Goal: Transaction & Acquisition: Purchase product/service

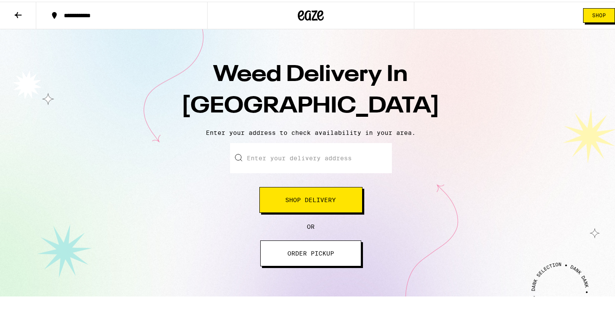
click at [296, 153] on input "Enter your delivery address" at bounding box center [311, 156] width 162 height 30
type input "[STREET_ADDRESS]"
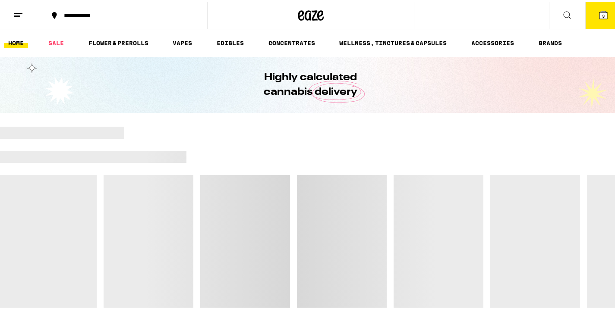
click at [600, 18] on icon at bounding box center [603, 13] width 10 height 10
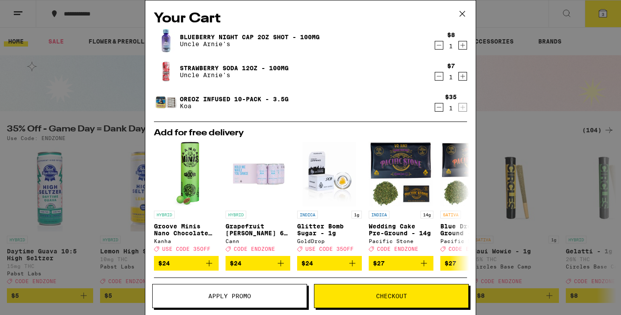
click at [347, 300] on button "Checkout" at bounding box center [391, 296] width 155 height 24
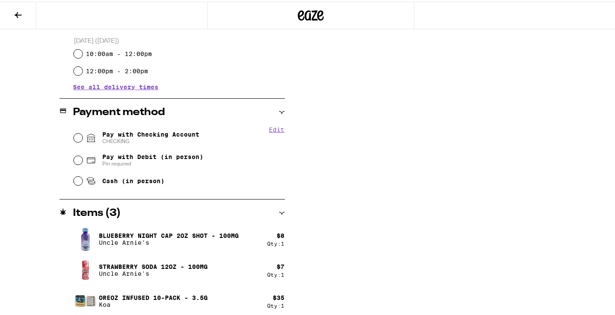
scroll to position [307, 0]
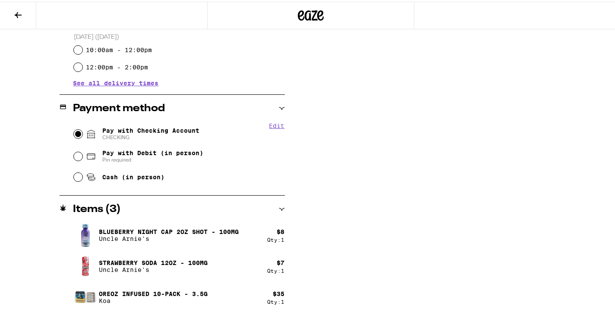
click at [75, 135] on input "Pay with Checking Account CHECKING" at bounding box center [78, 132] width 9 height 9
radio input "true"
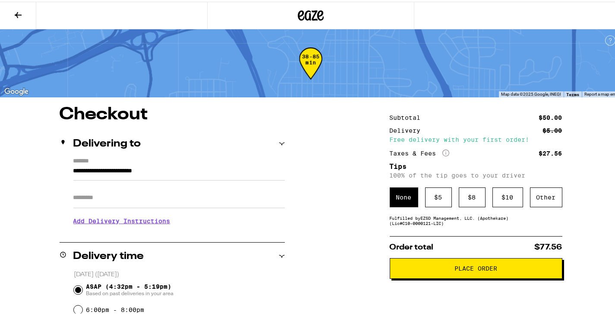
scroll to position [86, 0]
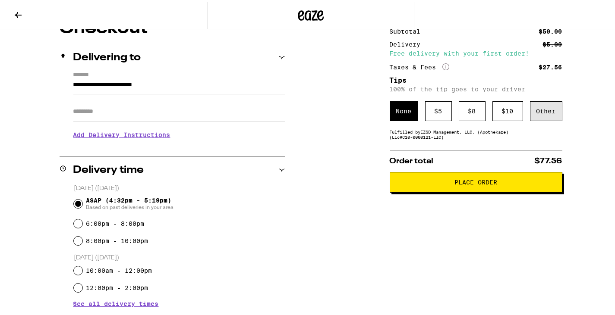
click at [553, 105] on div "Other" at bounding box center [546, 110] width 32 height 20
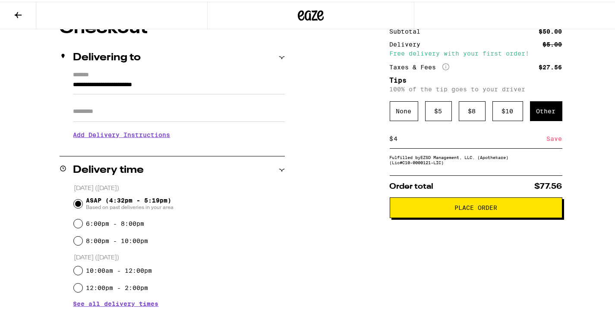
type input "4"
click at [549, 141] on div "Save" at bounding box center [555, 137] width 16 height 19
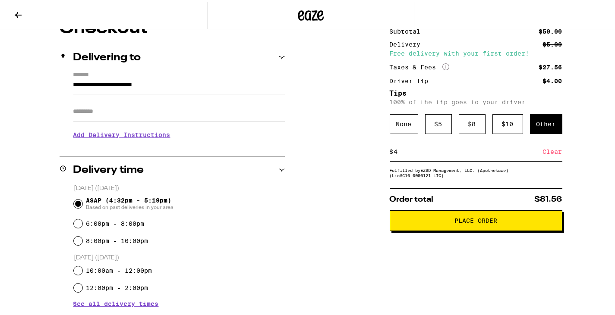
click at [98, 137] on h3 "Add Delivery Instructions" at bounding box center [178, 133] width 211 height 20
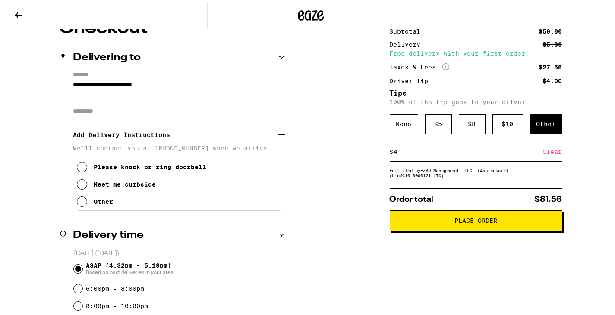
click at [119, 186] on div "Meet me curbside" at bounding box center [125, 182] width 62 height 7
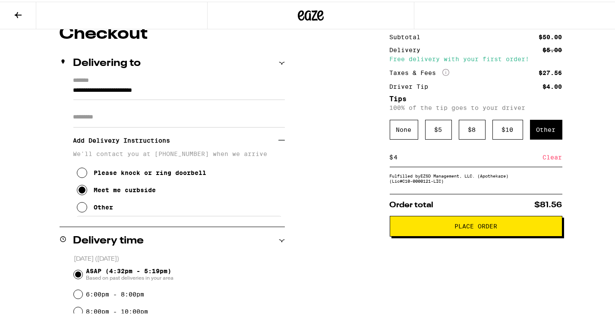
scroll to position [55, 0]
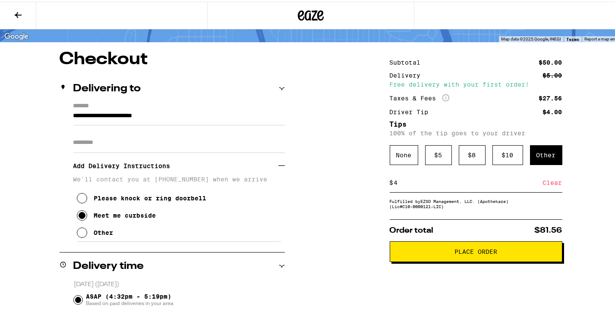
click at [487, 253] on span "Place Order" at bounding box center [475, 250] width 43 height 6
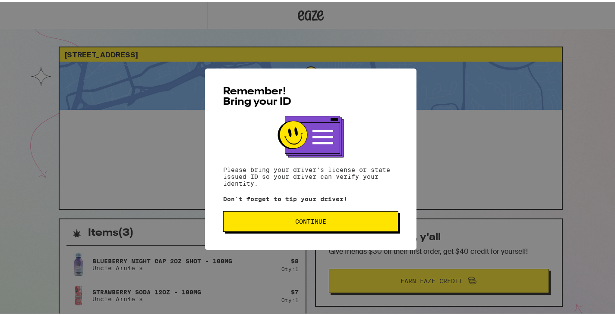
click at [307, 228] on button "Continue" at bounding box center [310, 220] width 175 height 21
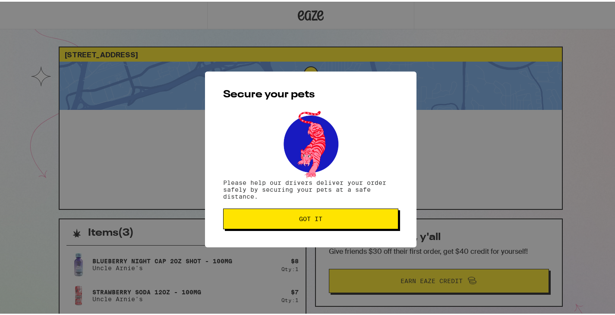
click at [322, 212] on button "Got it" at bounding box center [310, 217] width 175 height 21
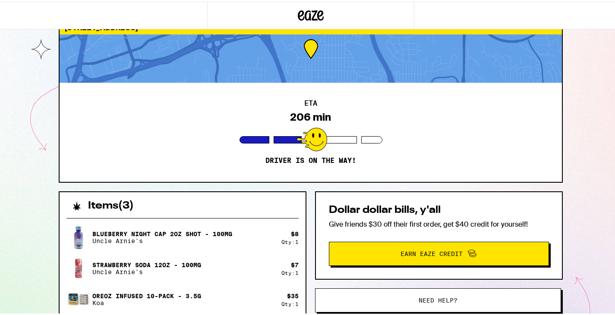
scroll to position [86, 0]
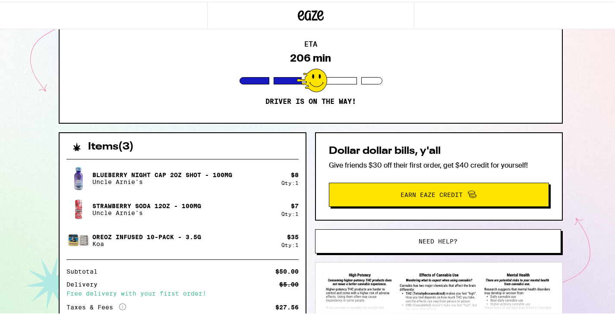
click at [406, 250] on button "Need help?" at bounding box center [438, 240] width 246 height 24
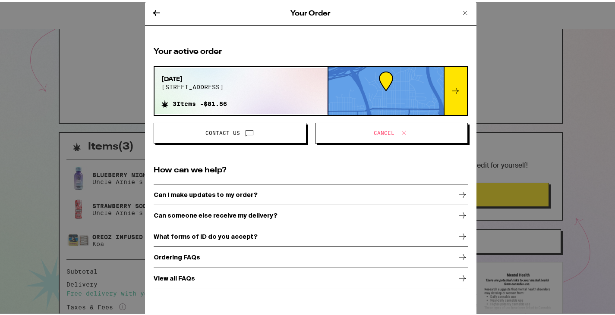
click at [382, 135] on span "Cancel" at bounding box center [391, 131] width 138 height 11
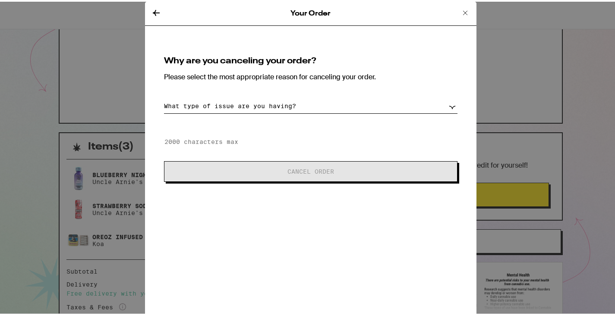
click at [293, 103] on select "What type of issue are you having? Order taking too long Order arriving too soo…" at bounding box center [310, 104] width 293 height 15
select select "long-eta"
click at [164, 97] on select "What type of issue are you having? Order taking too long Order arriving too soo…" at bounding box center [310, 104] width 293 height 15
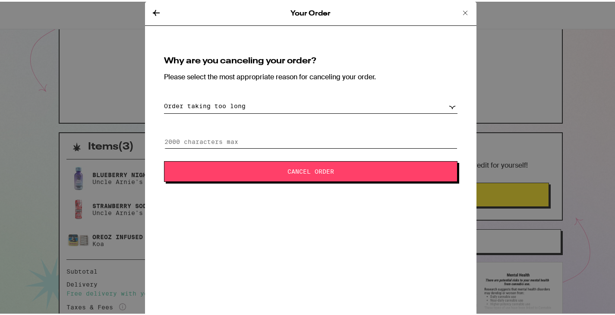
click at [239, 134] on input at bounding box center [310, 140] width 293 height 13
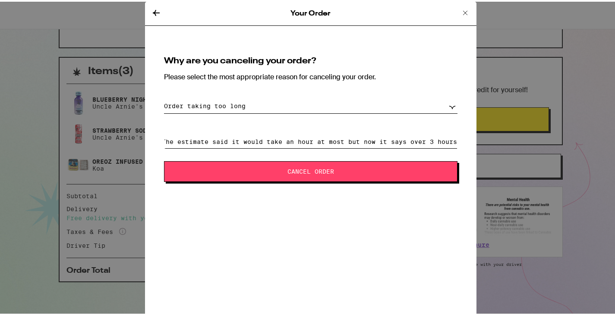
scroll to position [0, 8]
type input "The estimate said it would take an hour at most but now it says over 3 hours"
click at [208, 96] on div "Why are you canceling your order? Please select the most appropriate reason for…" at bounding box center [311, 118] width 314 height 146
click at [204, 102] on select "What type of issue are you having? Order taking too long Order arriving too soo…" at bounding box center [310, 104] width 293 height 15
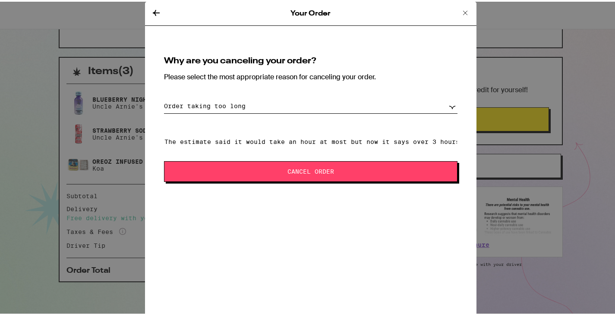
click at [164, 97] on select "What type of issue are you having? Order taking too long Order arriving too soo…" at bounding box center [310, 104] width 293 height 15
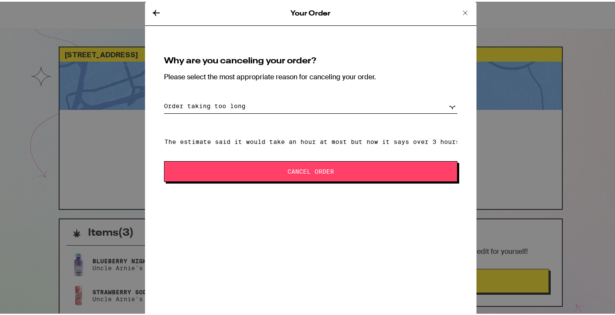
click at [151, 13] on icon at bounding box center [156, 11] width 10 height 10
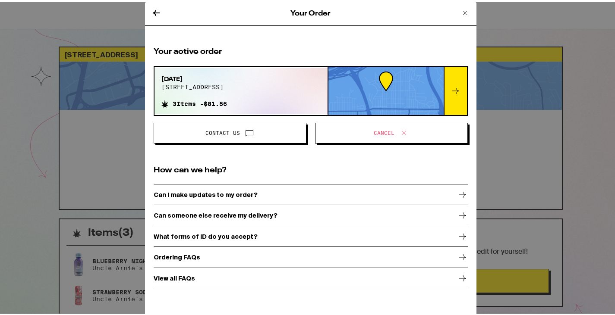
scroll to position [86, 0]
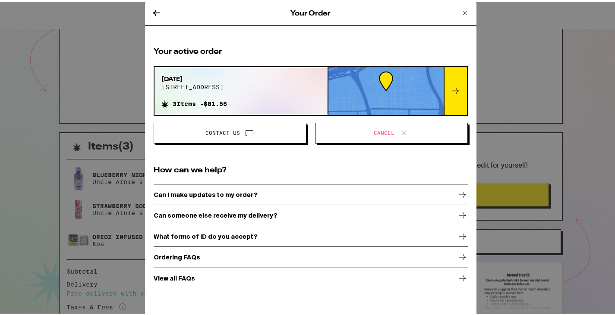
click at [151, 13] on icon at bounding box center [156, 11] width 10 height 10
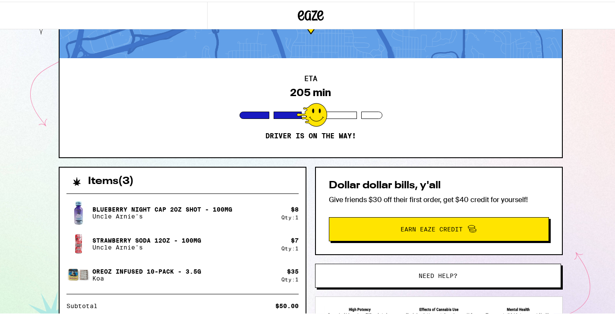
scroll to position [75, 0]
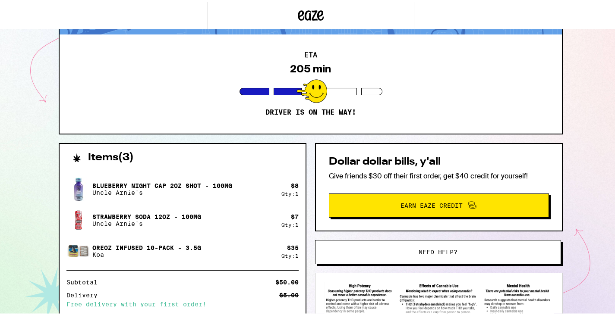
click at [432, 213] on button "Earn Eaze Credit" at bounding box center [439, 204] width 220 height 24
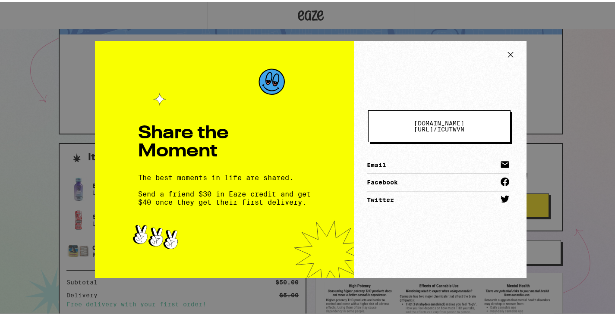
click at [515, 46] on button at bounding box center [510, 54] width 18 height 16
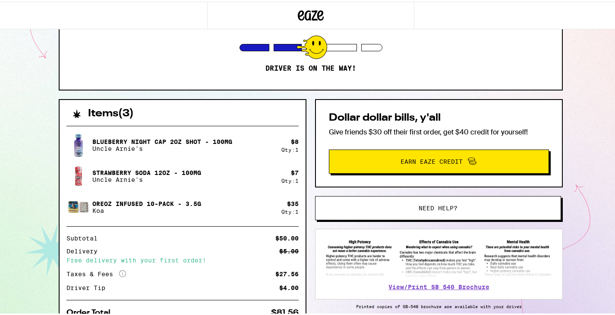
scroll to position [162, 0]
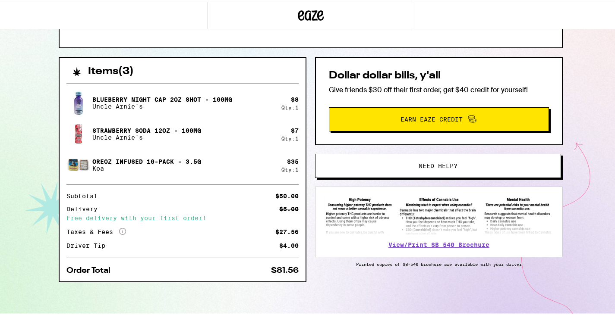
click at [420, 164] on span "Need help?" at bounding box center [437, 164] width 39 height 6
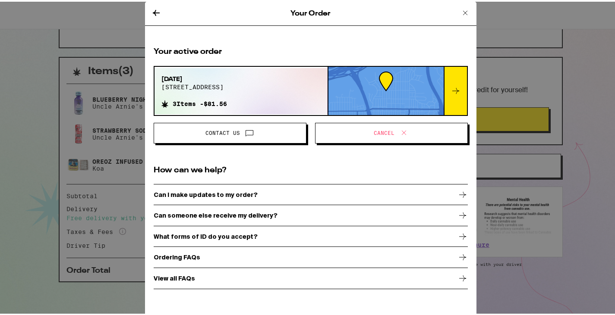
click at [327, 127] on span "Cancel" at bounding box center [391, 131] width 138 height 11
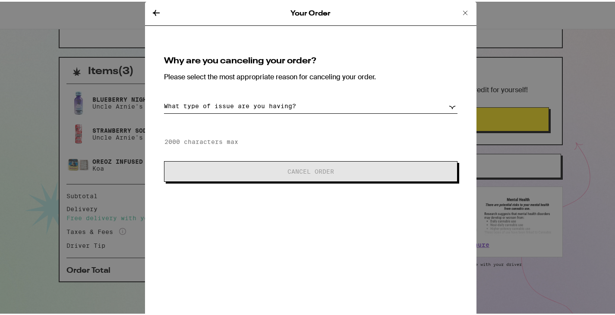
click at [313, 104] on select "What type of issue are you having? Order taking too long Order arriving too soo…" at bounding box center [310, 104] width 293 height 15
select select "long-eta"
click at [164, 97] on select "What type of issue are you having? Order taking too long Order arriving too soo…" at bounding box center [310, 104] width 293 height 15
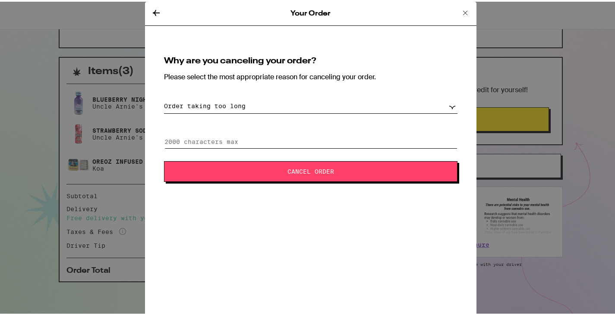
click at [224, 136] on input at bounding box center [310, 140] width 293 height 13
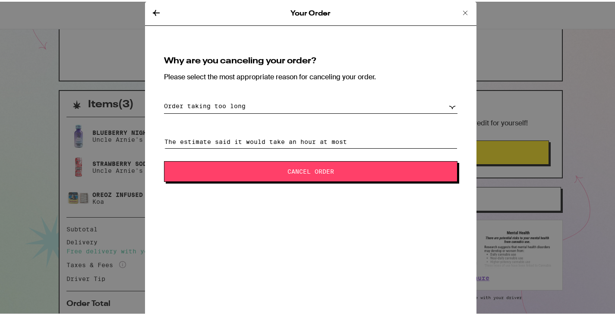
scroll to position [119, 0]
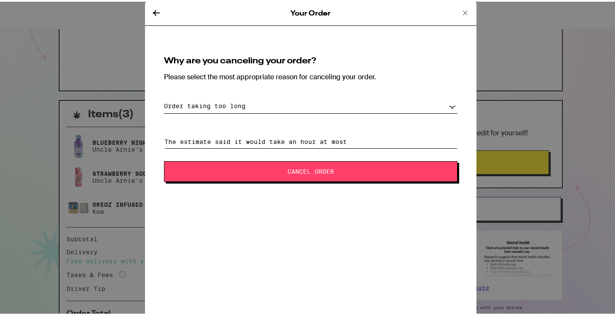
type input "The estimate said it would take an hour at most"
click at [465, 13] on icon at bounding box center [465, 11] width 10 height 10
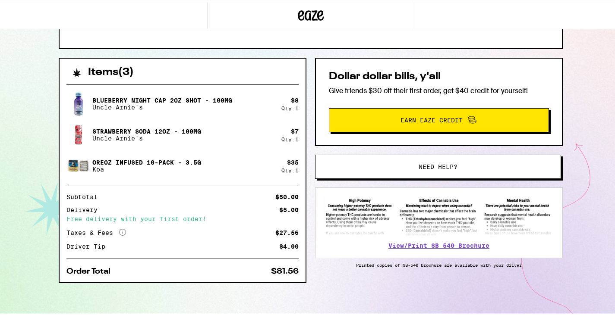
scroll to position [162, 0]
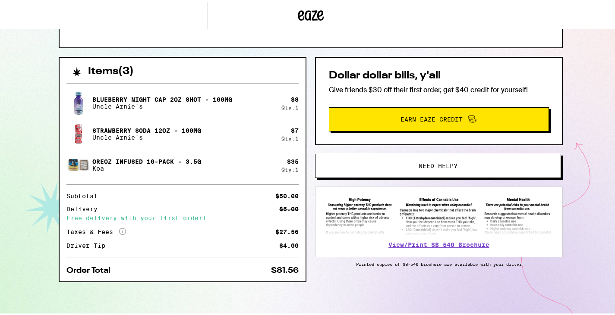
click at [386, 170] on button "Need help?" at bounding box center [438, 164] width 246 height 24
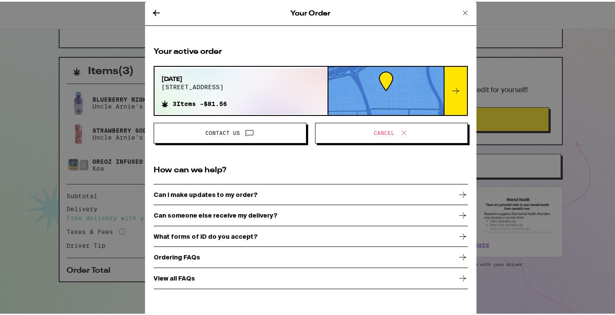
click at [198, 255] on div "Ordering FAQs" at bounding box center [311, 256] width 314 height 22
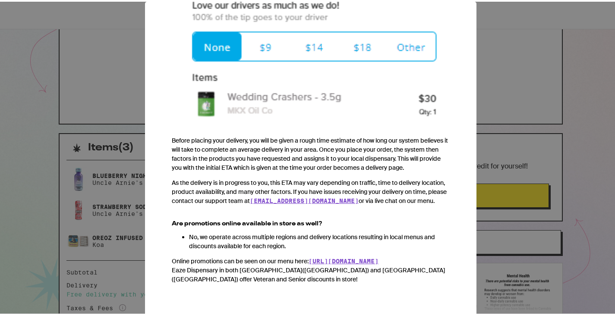
scroll to position [86, 0]
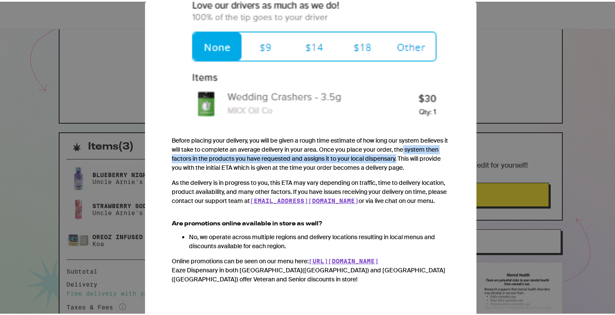
click at [574, 143] on div "Your Order Ordering FAQs We heard from you. You've got questions, and we've got…" at bounding box center [310, 157] width 621 height 315
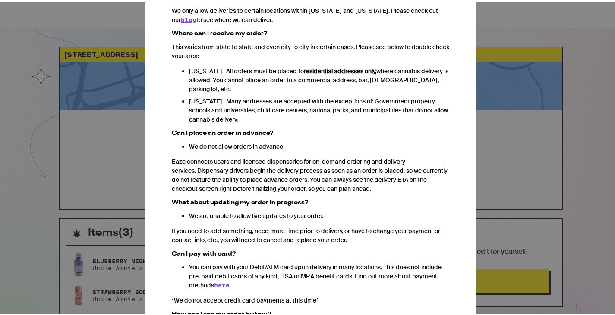
scroll to position [0, 0]
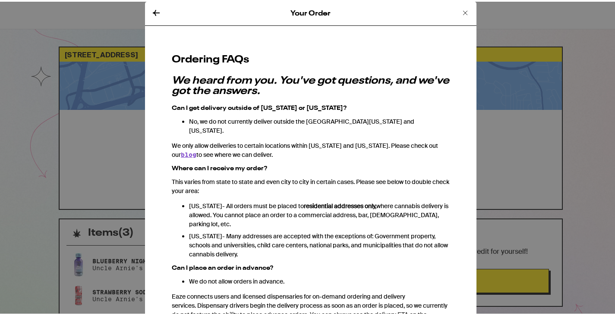
click at [12, 77] on div "Your Order Ordering FAQs We heard from you. You've got questions, and we've got…" at bounding box center [310, 157] width 621 height 315
click at [145, 11] on div "Your Order" at bounding box center [310, 12] width 331 height 24
click at [151, 7] on icon at bounding box center [156, 11] width 10 height 10
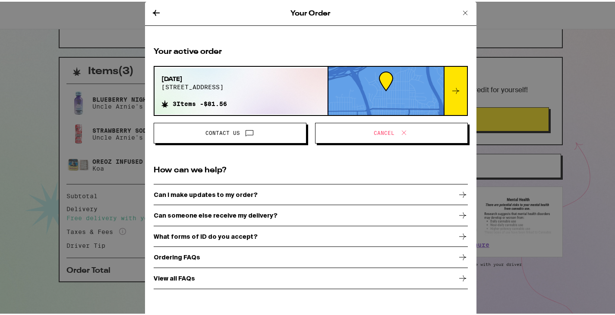
click at [152, 7] on icon at bounding box center [156, 11] width 10 height 10
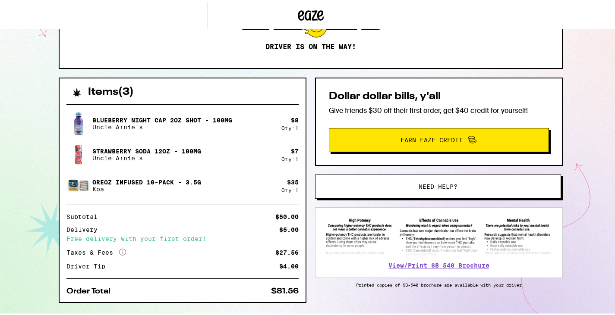
scroll to position [162, 0]
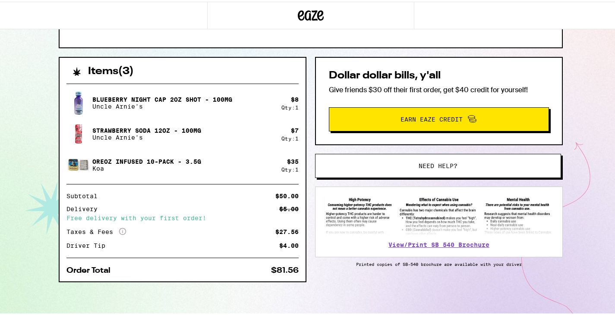
click at [421, 170] on button "Need help?" at bounding box center [438, 164] width 246 height 24
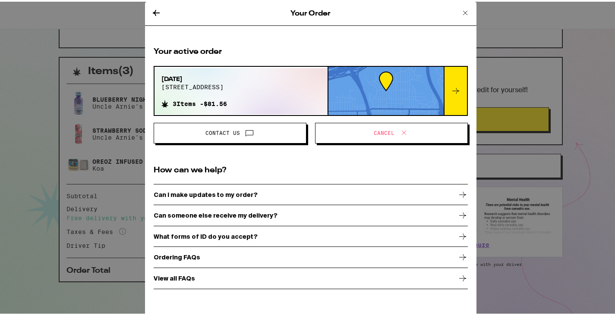
click at [231, 140] on button "Contact Us" at bounding box center [230, 131] width 153 height 21
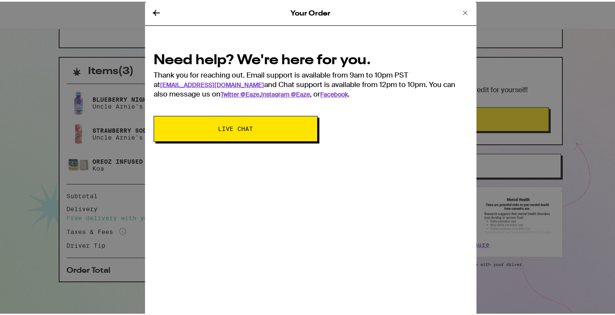
click at [154, 13] on icon at bounding box center [156, 11] width 10 height 10
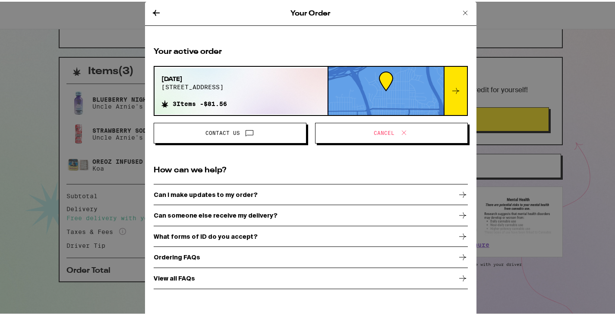
click at [236, 127] on span "Contact Us" at bounding box center [230, 131] width 138 height 11
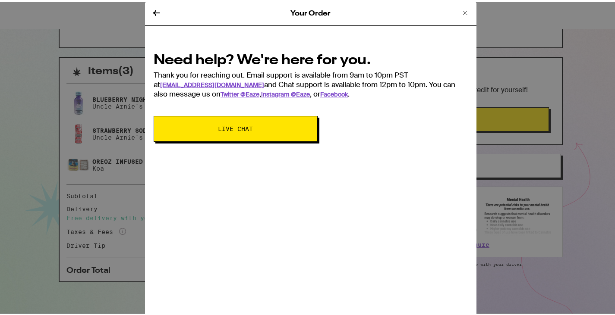
click at [233, 128] on span "Live Chat" at bounding box center [235, 127] width 35 height 6
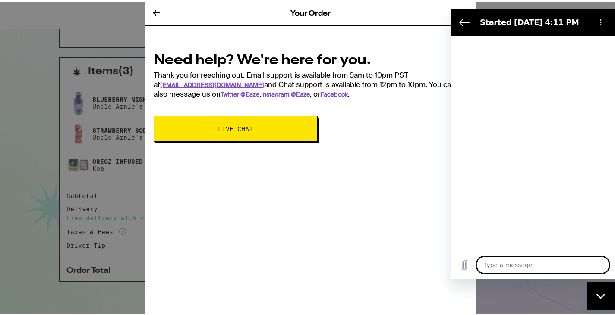
type textarea "x"
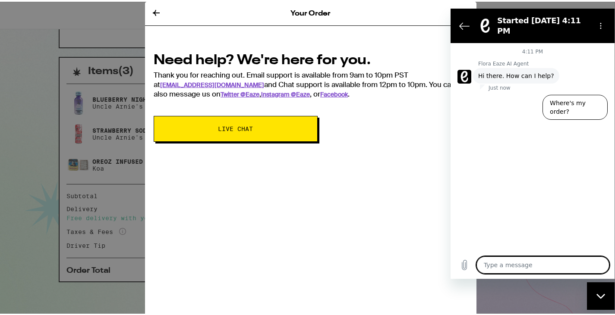
type textarea "I"
type textarea "x"
type textarea "Ig"
type textarea "x"
type textarea "I"
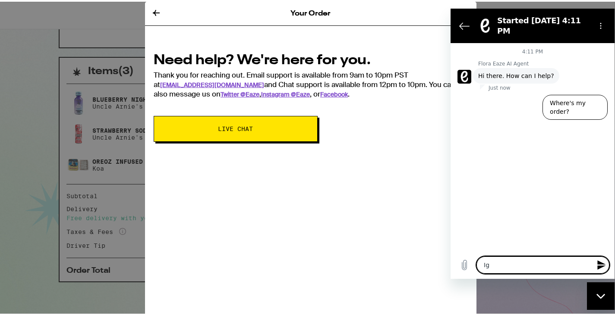
type textarea "x"
type textarea "If"
type textarea "x"
type textarea "If"
type textarea "x"
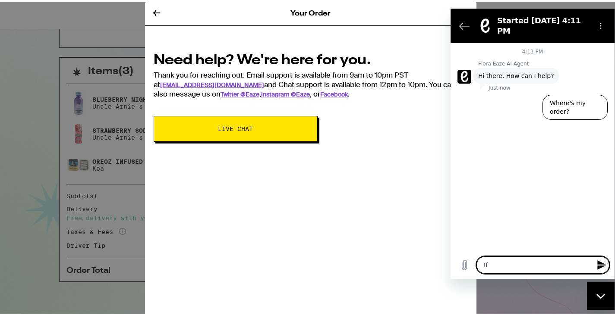
type textarea "If U"
type textarea "x"
type textarea "If UI"
type textarea "x"
type textarea "If UI"
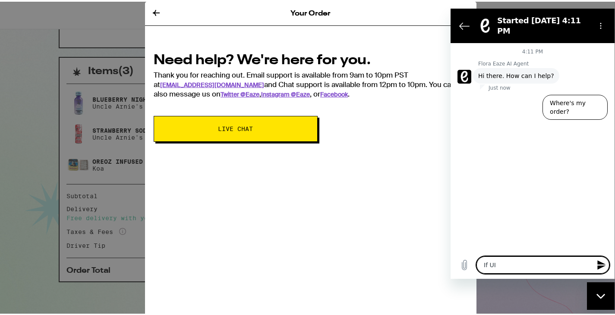
type textarea "x"
type textarea "If UI"
type textarea "x"
type textarea "If U"
type textarea "x"
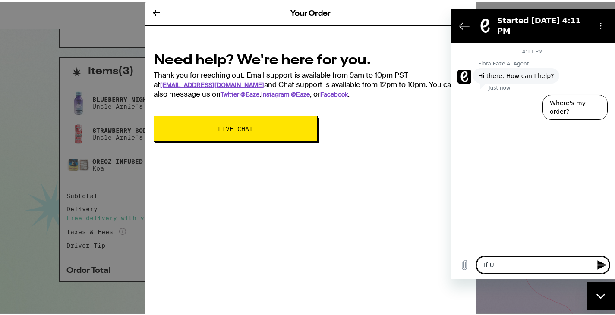
type textarea "If"
type textarea "x"
type textarea "If I"
type textarea "x"
type textarea "If I"
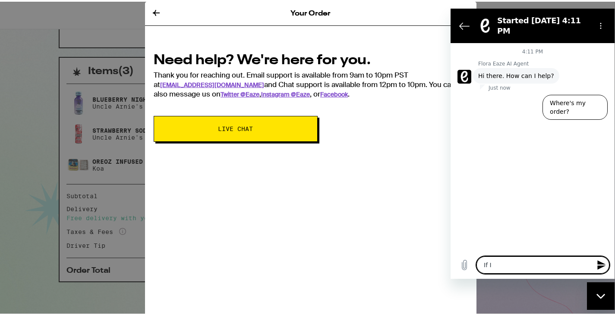
type textarea "x"
type textarea "If I c"
type textarea "x"
type textarea "If I ca"
type textarea "x"
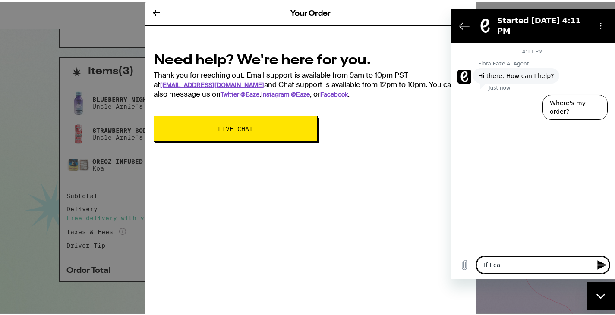
type textarea "If I can"
type textarea "x"
type textarea "If I canc"
type textarea "x"
type textarea "If I cance"
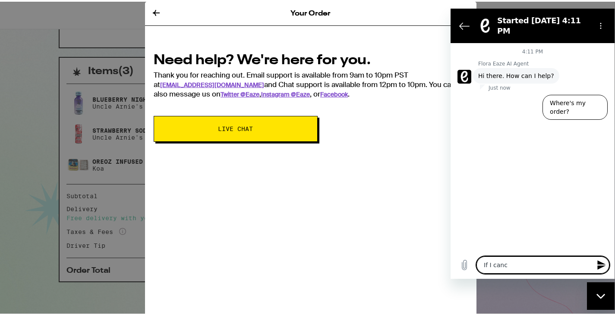
type textarea "x"
type textarea "If I cancel"
type textarea "x"
type textarea "If I cancel"
type textarea "x"
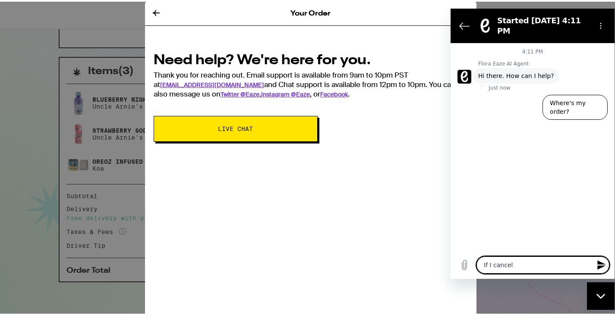
type textarea "If I cancel a"
type textarea "x"
type textarea "If I cancel an"
type textarea "x"
type textarea "If I cancel an"
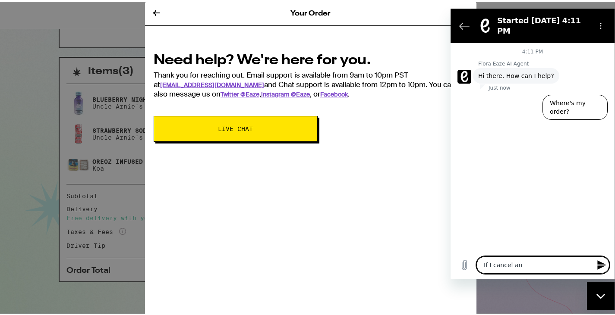
type textarea "x"
type textarea "If I cancel an o"
type textarea "x"
type textarea "If I cancel an or"
type textarea "x"
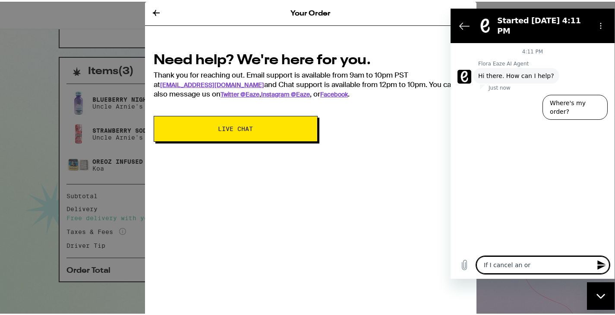
type textarea "If I cancel an ord"
type textarea "x"
type textarea "If I cancel an orde"
type textarea "x"
type textarea "If I cancel an order"
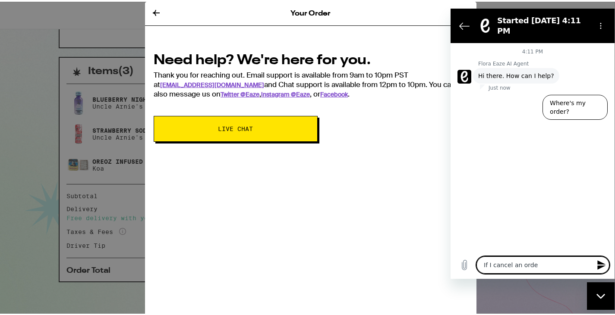
type textarea "x"
type textarea "If I cancel an order"
type textarea "x"
type textarea "If I cancel an order w"
type textarea "x"
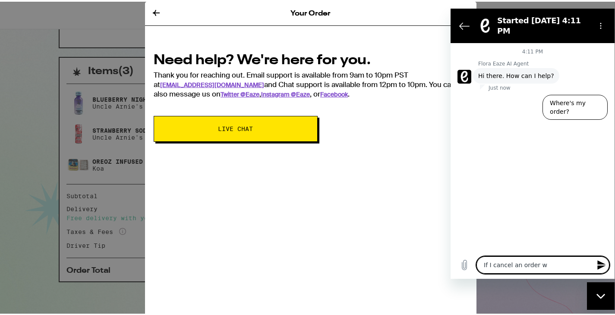
type textarea "If I cancel an order wi"
type textarea "x"
type textarea "If I cancel an order wil"
type textarea "x"
type textarea "If I cancel an order will"
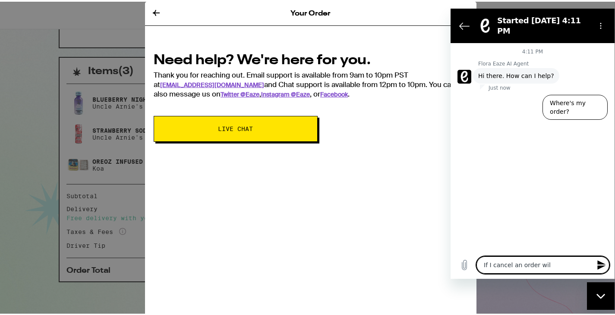
type textarea "x"
type textarea "If I cancel an order will"
type textarea "x"
type textarea "If I cancel an order will I"
type textarea "x"
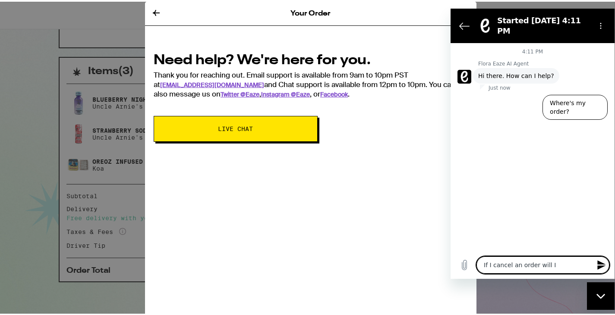
type textarea "If I cancel an order will I"
type textarea "x"
type textarea "If I cancel an order will I g"
type textarea "x"
type textarea "If I cancel an order will I ge"
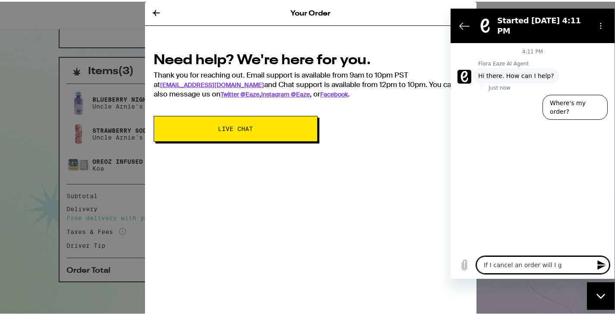
type textarea "x"
type textarea "If I cancel an order will I get"
type textarea "x"
type textarea "If I cancel an order will I get"
type textarea "x"
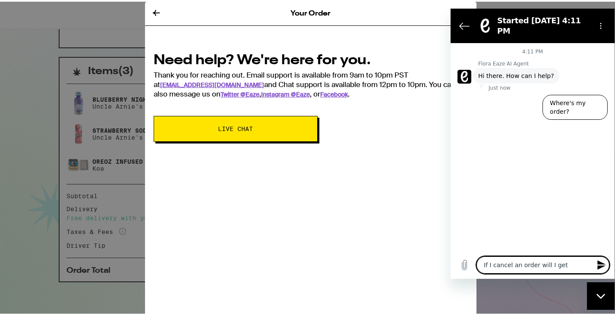
type textarea "If I cancel an order will I get m"
type textarea "x"
type textarea "If I cancel an order will I get my"
type textarea "x"
type textarea "If I cancel an order will I get my"
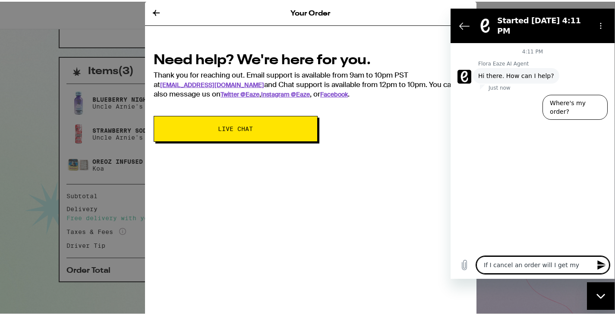
type textarea "x"
type textarea "If I cancel an order will I get my f"
type textarea "x"
type textarea "If I cancel an order will I get my fu"
type textarea "x"
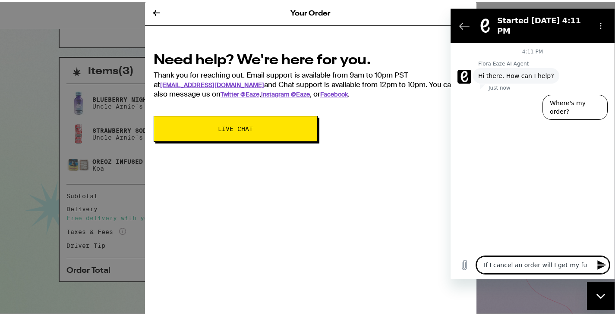
type textarea "If I cancel an order will I get my ful"
type textarea "x"
type textarea "If I cancel an order will I get my full"
type textarea "x"
type textarea "If I cancel an order will I get my full"
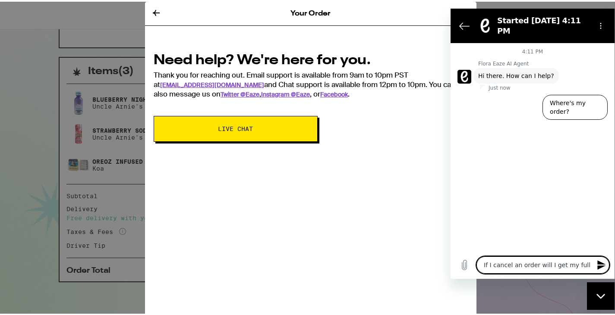
type textarea "x"
type textarea "If I cancel an order will I get my full r"
type textarea "x"
type textarea "If I cancel an order will I get my full re"
type textarea "x"
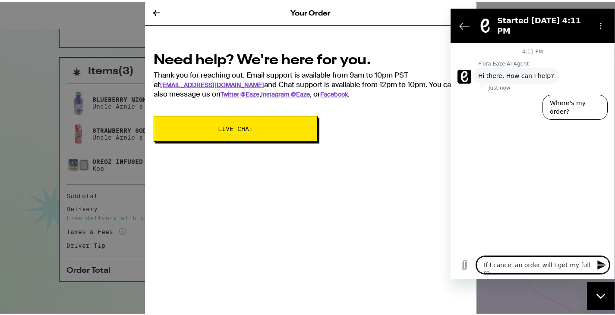
type textarea "If I cancel an order will I get my full ref"
type textarea "x"
type textarea "If I cancel an order will I get my full refu"
type textarea "x"
type textarea "If I cancel an order will I get my full refun"
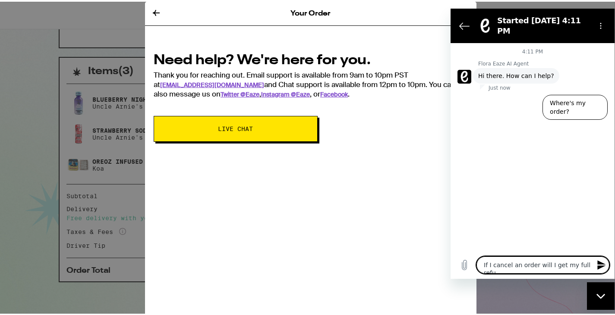
type textarea "x"
type textarea "If I cancel an order will I get my full refund"
type textarea "x"
type textarea "If I cancel an order will I get my full refund?"
type textarea "x"
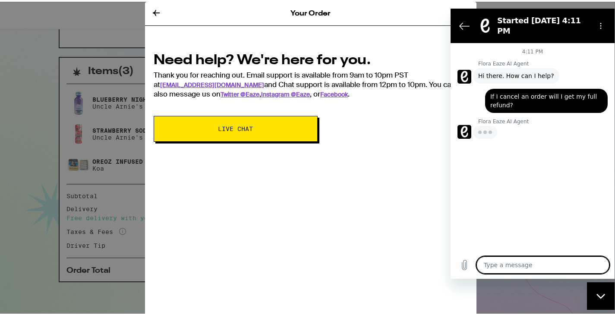
type textarea "x"
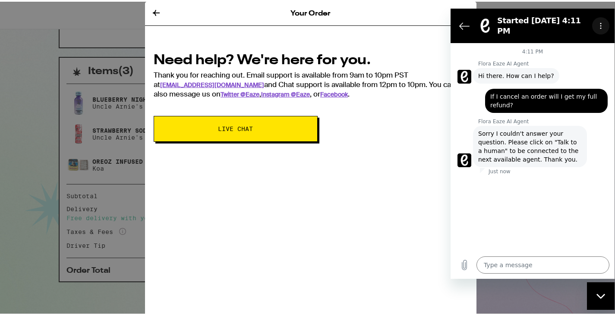
click at [597, 22] on icon "Options menu" at bounding box center [600, 25] width 7 height 7
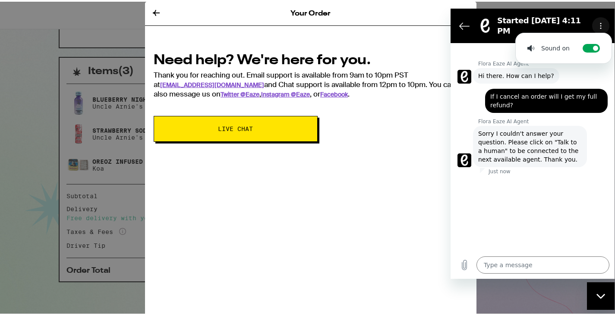
click at [599, 17] on button "Options menu" at bounding box center [600, 25] width 17 height 17
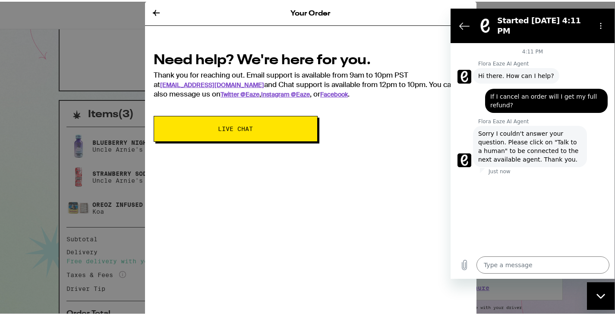
scroll to position [119, 0]
click at [462, 260] on icon "Upload file" at bounding box center [464, 265] width 10 height 10
click at [463, 21] on icon "Back to the conversation list" at bounding box center [464, 25] width 10 height 10
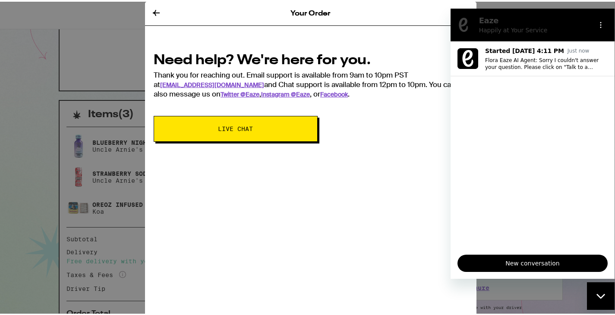
click at [530, 263] on span "New conversation" at bounding box center [532, 263] width 135 height 10
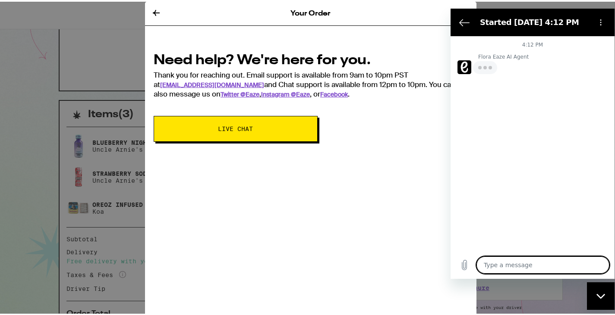
type textarea "x"
click at [495, 268] on textarea at bounding box center [542, 264] width 133 height 17
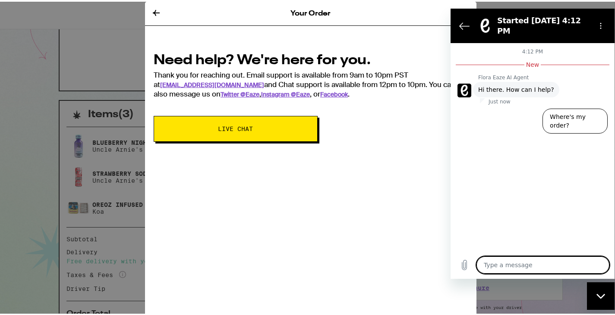
type textarea "I"
type textarea "x"
type textarea "If"
type textarea "x"
type textarea "If"
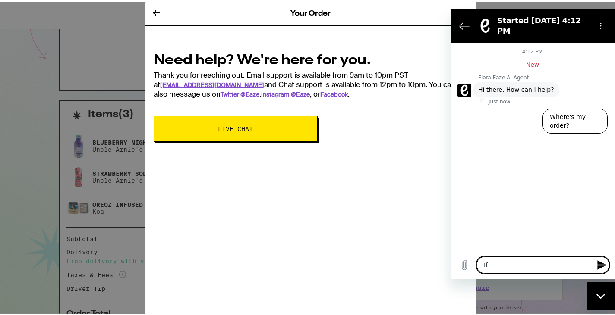
type textarea "x"
type textarea "If I"
type textarea "x"
type textarea "If I"
type textarea "x"
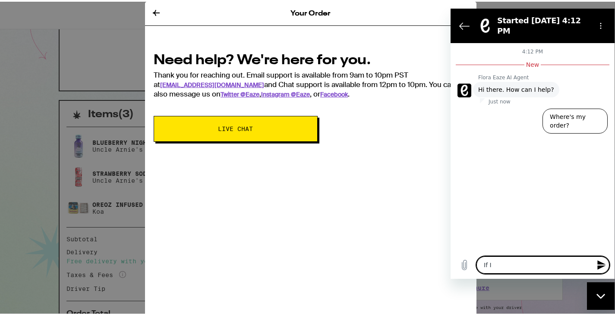
type textarea "If I c"
type textarea "x"
type textarea "If I ca"
type textarea "x"
type textarea "If I can"
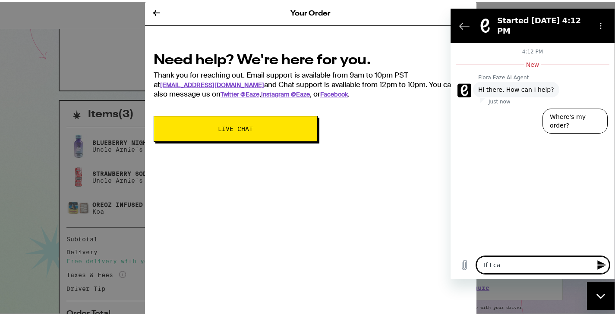
type textarea "x"
type textarea "If I canc"
type textarea "x"
type textarea "If I cance"
type textarea "x"
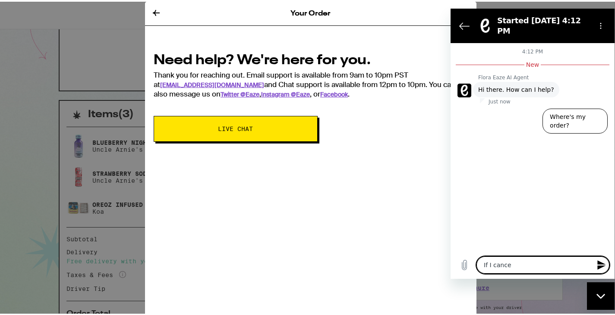
type textarea "If I cancel"
type textarea "x"
type textarea "If I cancel"
type textarea "x"
type textarea "If I cancel a"
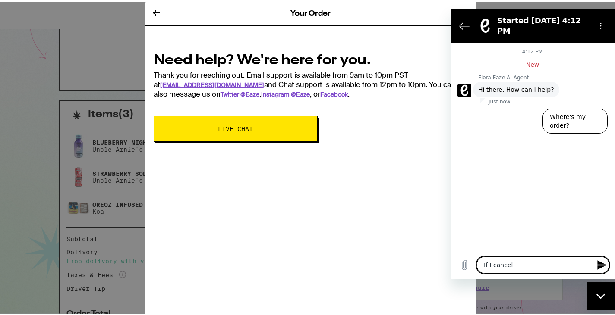
type textarea "x"
type textarea "If I cancel an"
type textarea "x"
type textarea "If I cancel an"
type textarea "x"
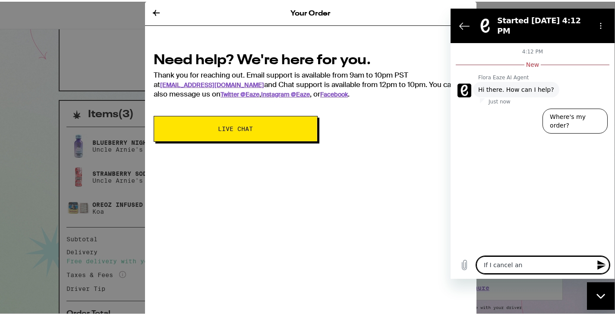
type textarea "If I cancel an o"
type textarea "x"
type textarea "If I cancel an or"
type textarea "x"
type textarea "If I cancel an ord"
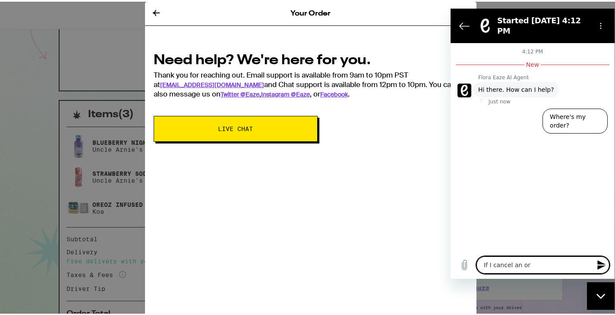
type textarea "x"
type textarea "If I cancel an orde"
type textarea "x"
type textarea "If I cancel an order"
type textarea "x"
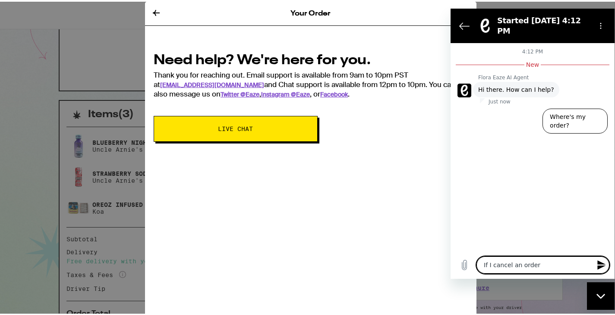
type textarea "If I cancel an order"
type textarea "x"
type textarea "If I cancel an order w"
type textarea "x"
type textarea "If I cancel an order wi"
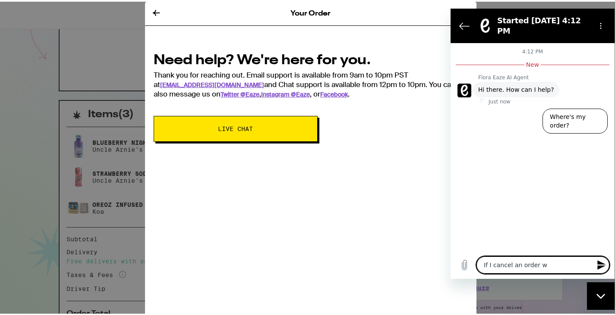
type textarea "x"
type textarea "If I cancel an order wil"
type textarea "x"
type textarea "If I cancel an order will"
type textarea "x"
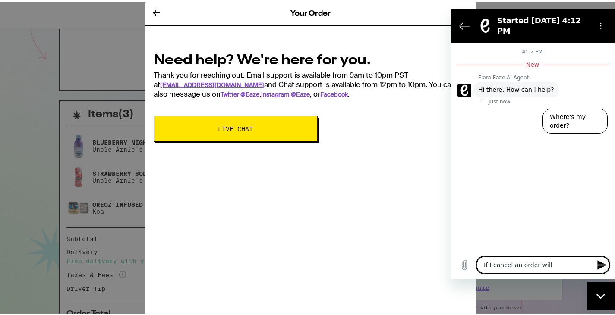
type textarea "If I cancel an order will"
type textarea "x"
type textarea "If I cancel an order will I"
type textarea "x"
type textarea "If I cancel an order will I"
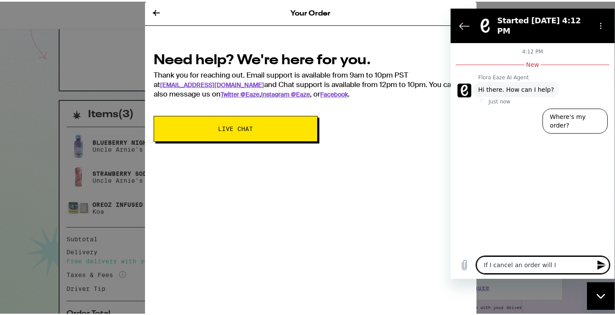
type textarea "x"
type textarea "If I cancel an order will I g"
type textarea "x"
type textarea "If I cancel an order will I ge"
type textarea "x"
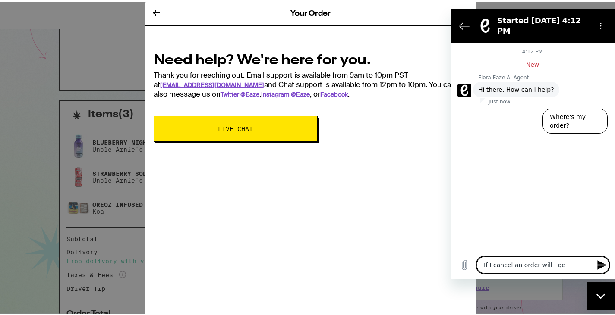
type textarea "If I cancel an order will I get"
type textarea "x"
type textarea "If I cancel an order will I get"
type textarea "x"
type textarea "If I cancel an order will I get a"
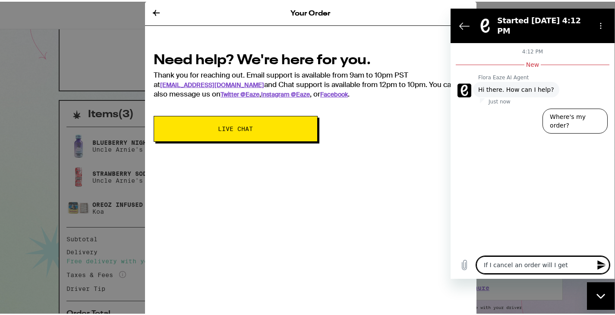
type textarea "x"
type textarea "If I cancel an order will I get a"
type textarea "x"
type textarea "If I cancel an order will I get a f"
type textarea "x"
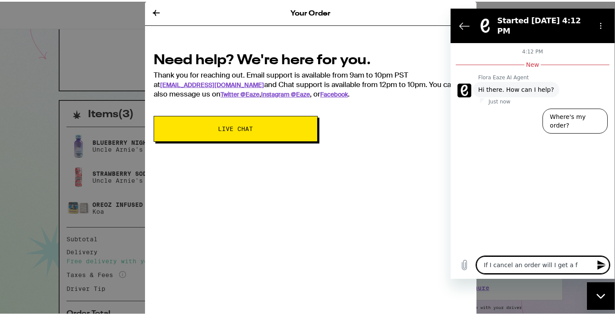
type textarea "If I cancel an order will I get a fu"
type textarea "x"
type textarea "If I cancel an order will I get a ful"
type textarea "x"
type textarea "If I cancel an order will I get a full"
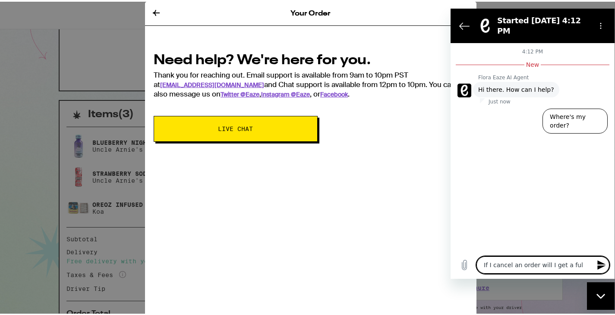
type textarea "x"
type textarea "If I cancel an order will I get a full"
type textarea "x"
type textarea "If I cancel an order will I get a full r"
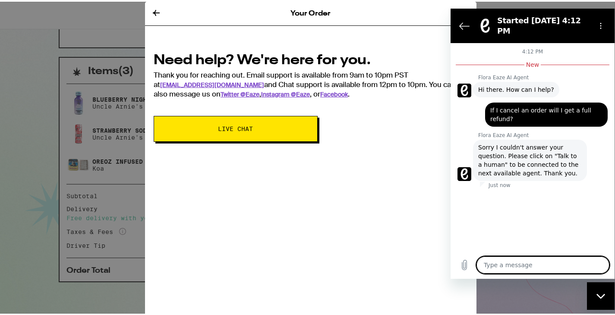
scroll to position [0, 0]
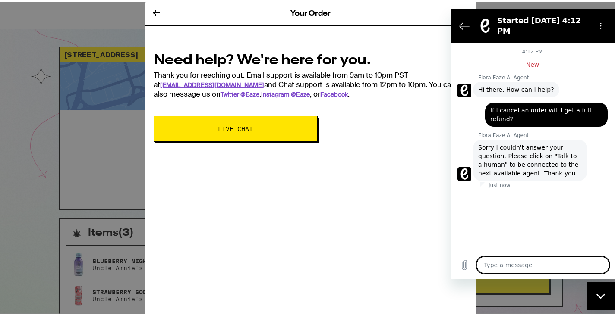
click at [538, 143] on span "Sorry I couldn't answer your question. Please click on "Talk to a human" to be …" at bounding box center [530, 160] width 104 height 35
click at [603, 22] on icon "Options menu" at bounding box center [600, 25] width 7 height 7
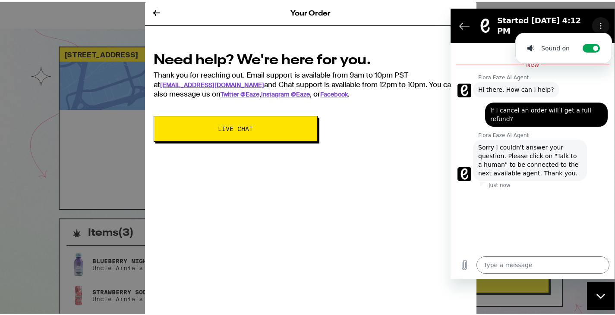
click at [603, 22] on icon "Options menu" at bounding box center [600, 25] width 7 height 7
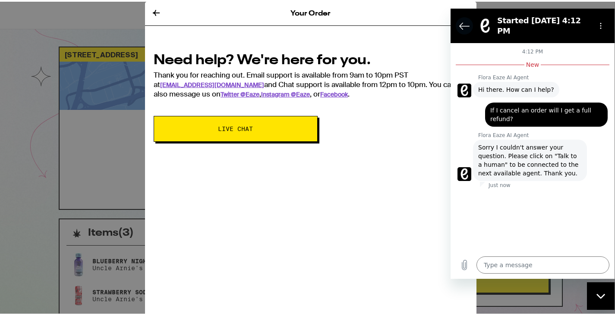
click at [456, 19] on button "Back to the conversation list" at bounding box center [464, 25] width 17 height 17
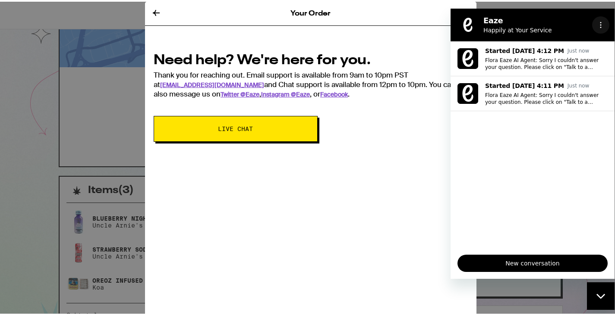
scroll to position [43, 0]
click at [598, 22] on icon "Options menu" at bounding box center [600, 24] width 7 height 7
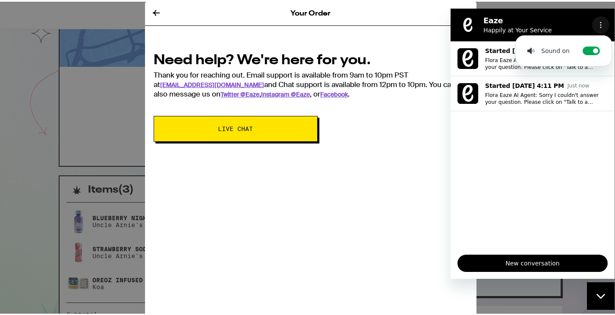
click at [598, 22] on icon "Options menu" at bounding box center [600, 24] width 7 height 7
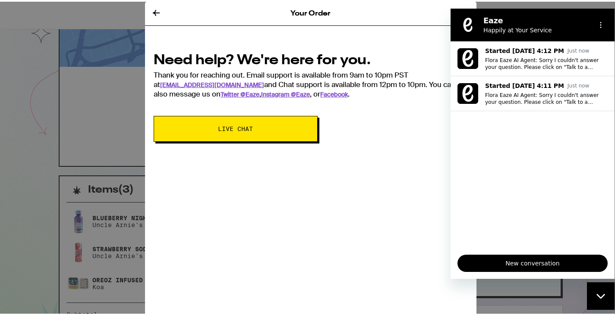
click at [308, 166] on div "Your Order Need help? We're here for you. Thank you for reaching out. Email sup…" at bounding box center [310, 157] width 331 height 315
click at [467, 15] on div "Eaze Happily at Your Service" at bounding box center [522, 24] width 133 height 22
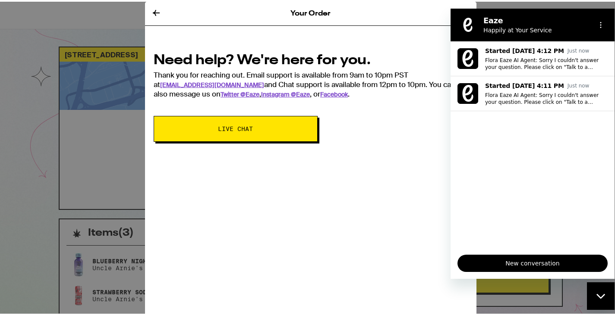
scroll to position [0, 0]
click at [153, 11] on icon at bounding box center [156, 11] width 7 height 6
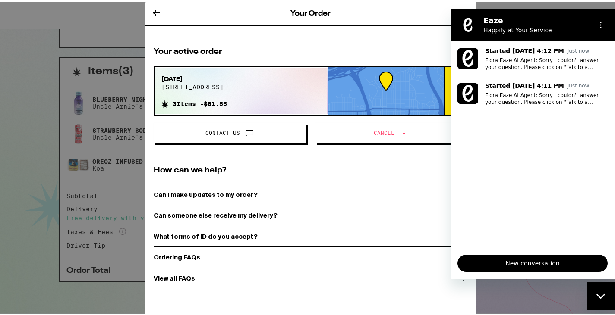
click at [269, 136] on span "Contact Us" at bounding box center [230, 131] width 138 height 11
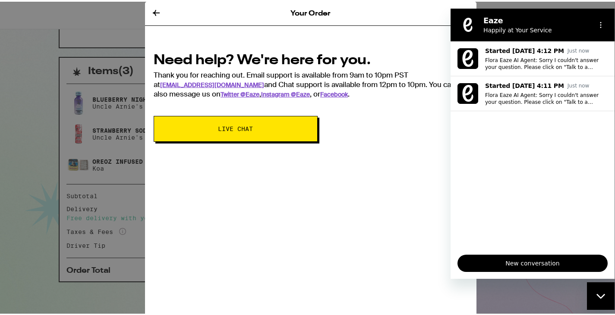
click at [358, 157] on div "Your Order Need help? We're here for you. Thank you for reaching out. Email sup…" at bounding box center [310, 157] width 331 height 315
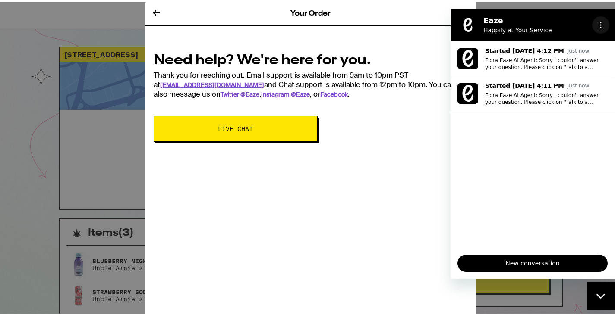
click at [601, 29] on button "Options menu" at bounding box center [600, 24] width 17 height 17
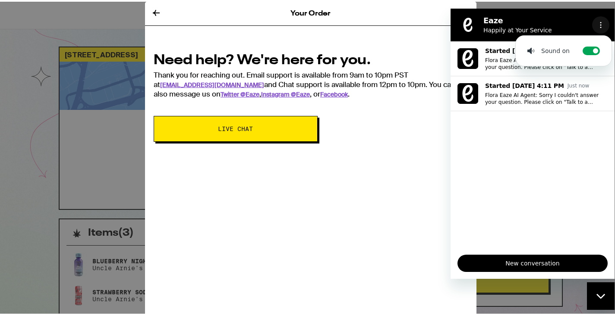
click at [600, 28] on icon "Options menu" at bounding box center [600, 24] width 7 height 7
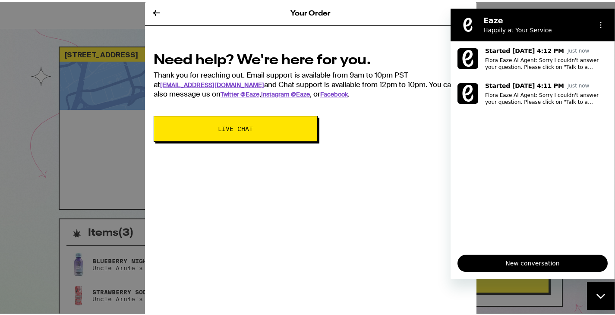
click at [145, 16] on div "Your Order" at bounding box center [310, 12] width 331 height 24
click at [151, 9] on icon at bounding box center [156, 11] width 10 height 10
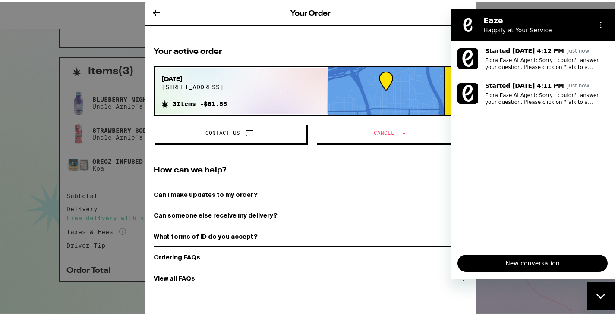
click at [145, 2] on div "Your Order" at bounding box center [310, 12] width 331 height 24
click at [148, 8] on div "Your Order" at bounding box center [310, 12] width 331 height 24
click at [151, 9] on icon at bounding box center [156, 11] width 10 height 10
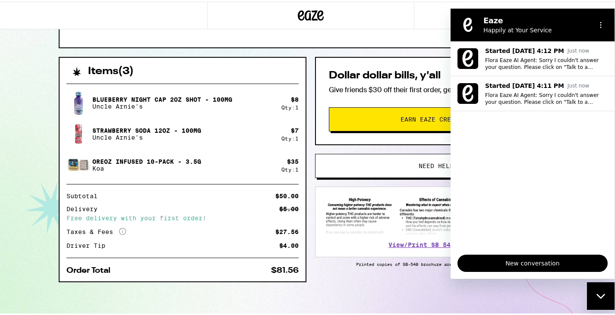
click at [611, 299] on div "Close messaging window" at bounding box center [601, 296] width 26 height 26
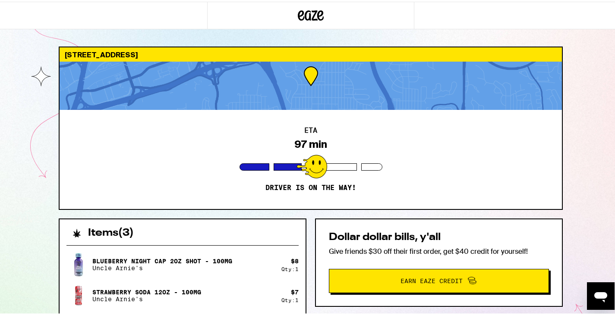
click at [601, 297] on icon "Open messaging window" at bounding box center [600, 297] width 13 height 10
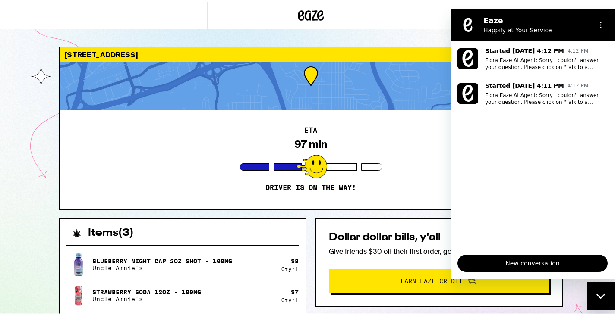
click at [601, 305] on div "Close messaging window" at bounding box center [601, 296] width 26 height 26
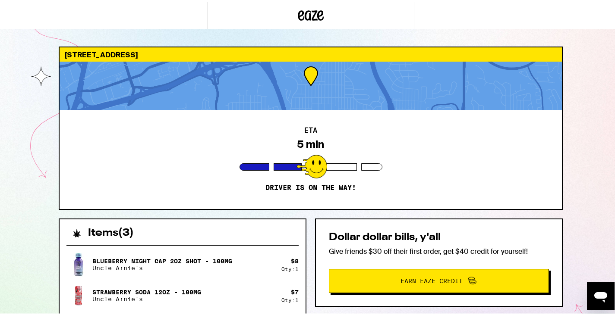
click at [29, 153] on div "[STREET_ADDRESS] ETA 5 min Driver is on the way! Items ( 3 ) Blueberry Night Ca…" at bounding box center [310, 238] width 621 height 477
